Goal: Transaction & Acquisition: Purchase product/service

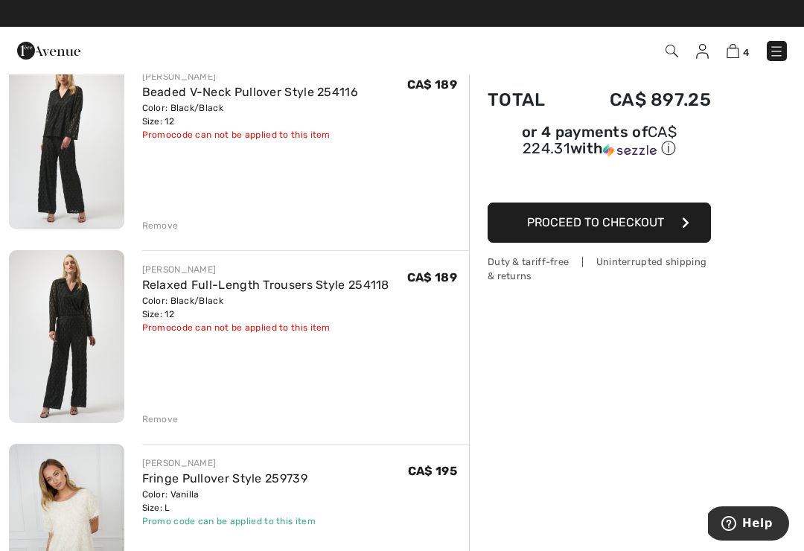
scroll to position [136, 0]
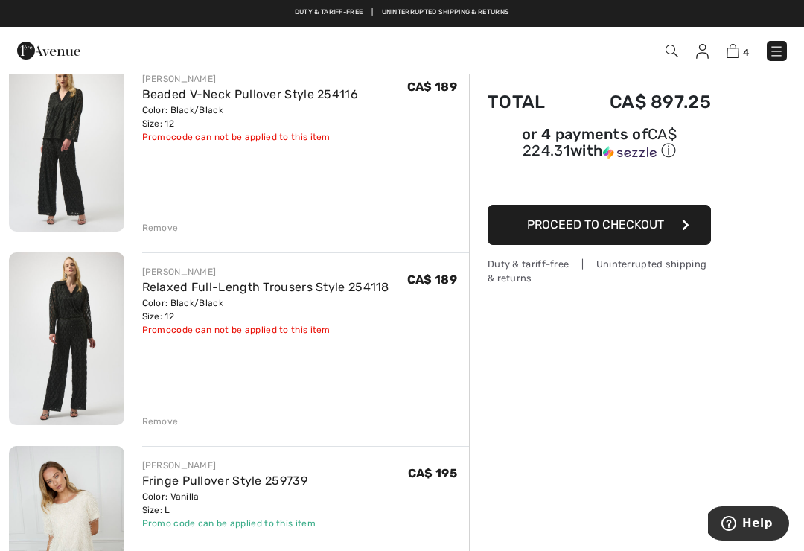
click at [302, 293] on link "Relaxed Full-Length Trousers Style 254118" at bounding box center [265, 287] width 247 height 14
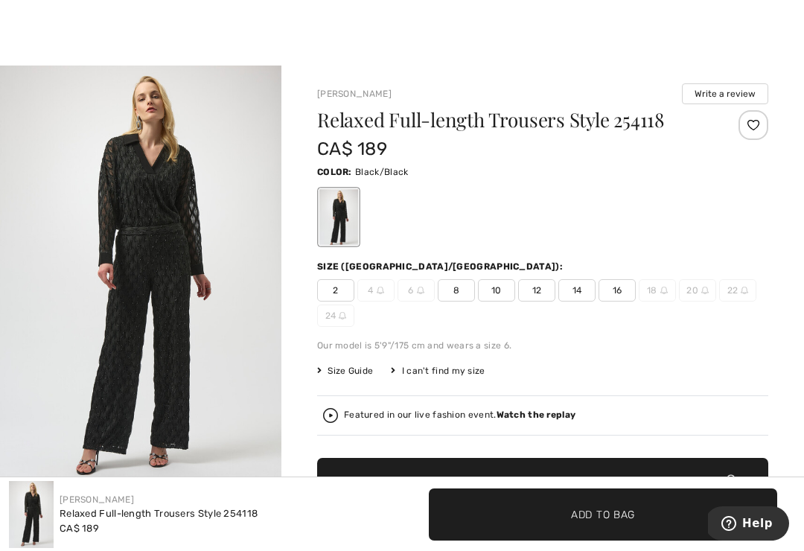
scroll to position [21, 0]
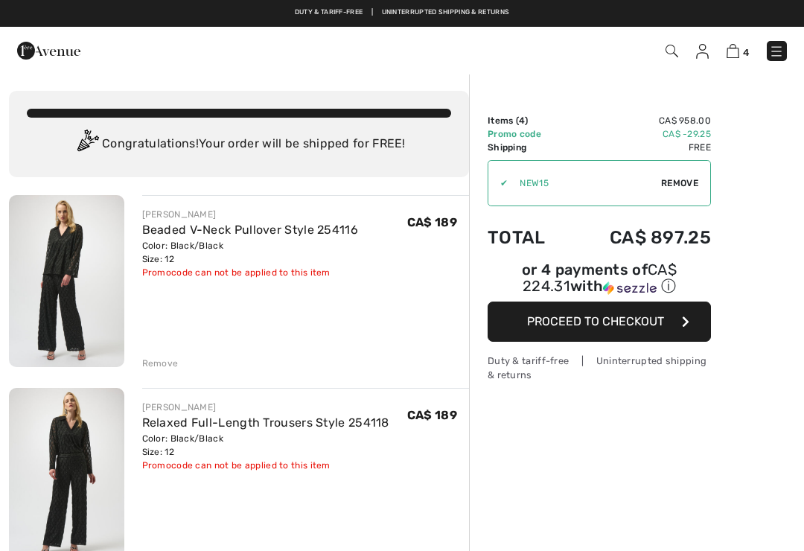
scroll to position [159, 0]
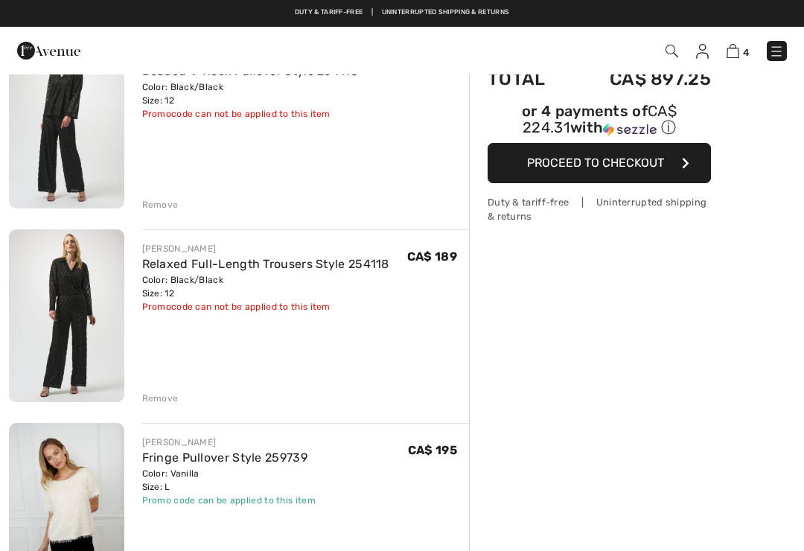
checkbox input "true"
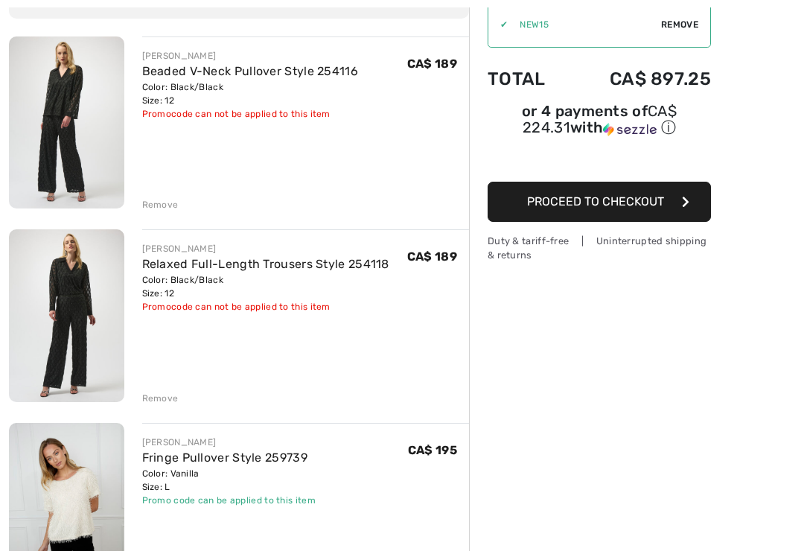
scroll to position [0, 0]
click at [280, 76] on link "Beaded V-Neck Pullover Style 254116" at bounding box center [250, 71] width 217 height 14
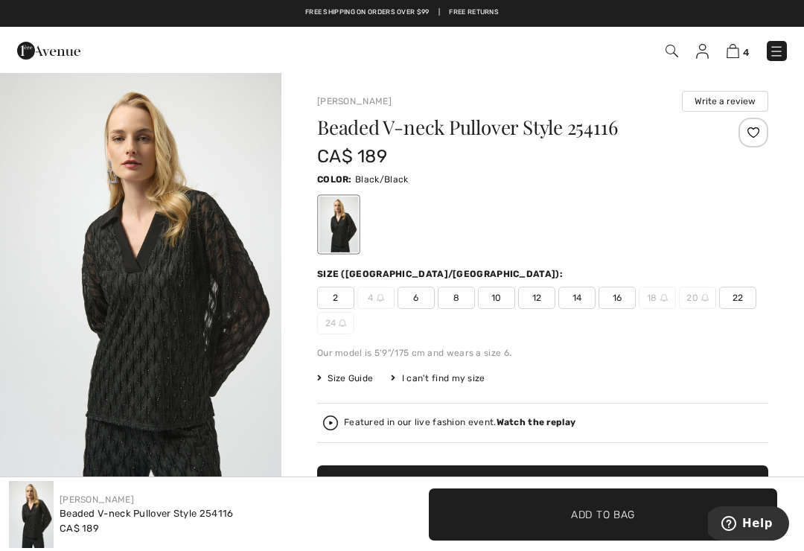
click at [732, 54] on img at bounding box center [733, 51] width 13 height 14
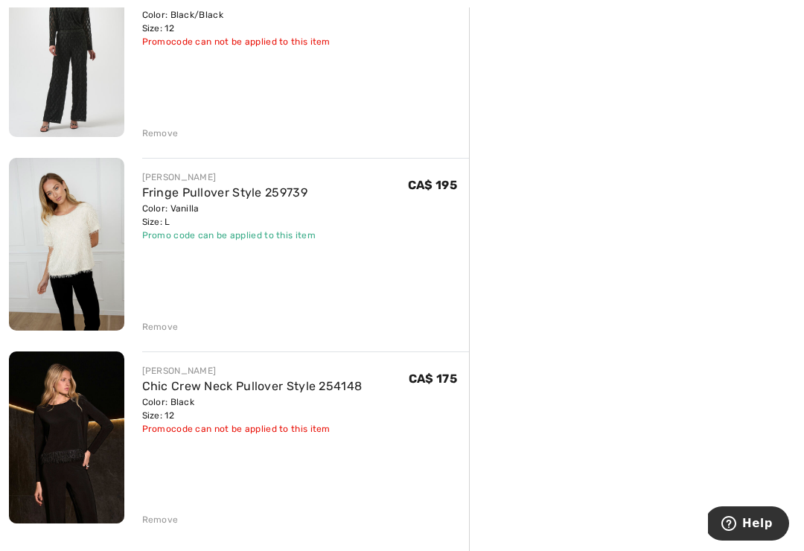
scroll to position [477, 0]
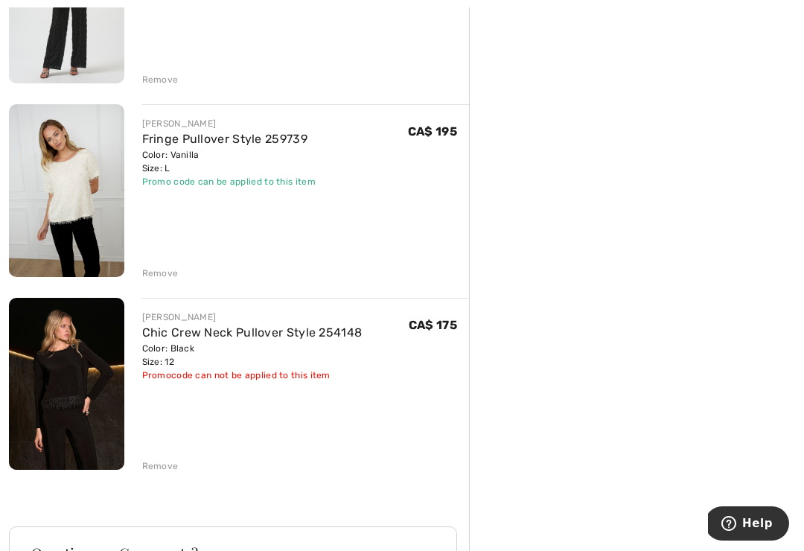
click at [244, 144] on link "Fringe Pullover Style 259739" at bounding box center [224, 139] width 165 height 14
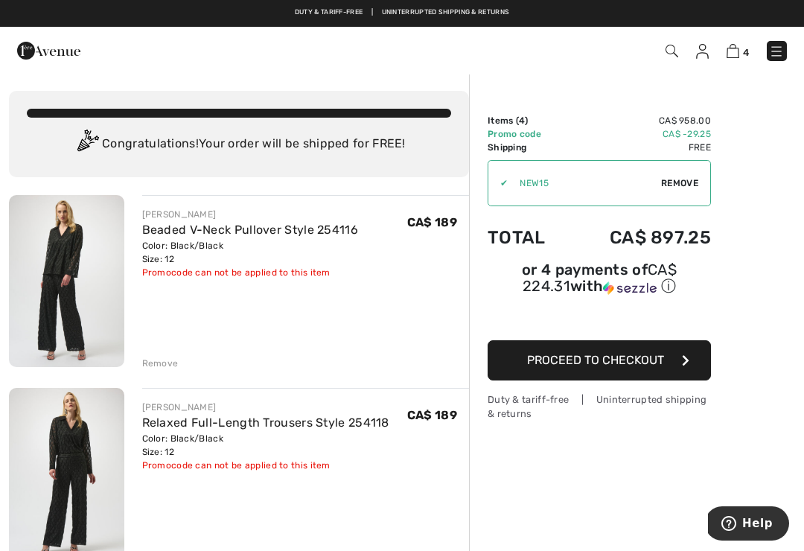
scroll to position [501, 0]
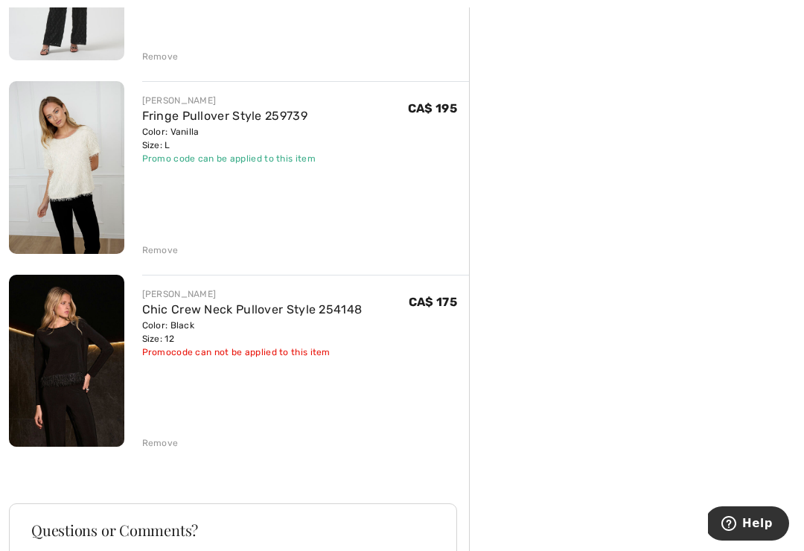
click at [51, 371] on img at bounding box center [66, 361] width 115 height 173
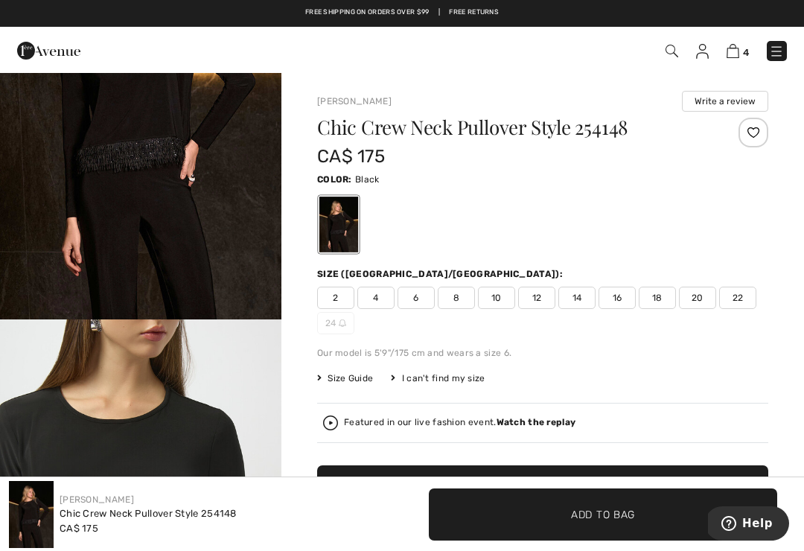
scroll to position [175, 0]
